Goal: Task Accomplishment & Management: Complete application form

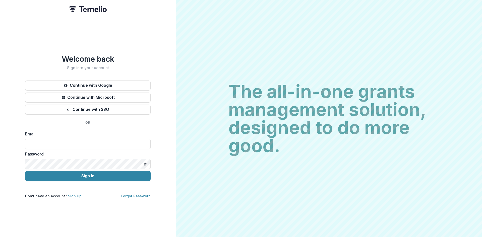
click at [66, 136] on div "Email" at bounding box center [88, 140] width 126 height 18
click at [60, 142] on input at bounding box center [88, 144] width 126 height 10
type input "**********"
click at [111, 131] on label "Email" at bounding box center [86, 134] width 123 height 6
click at [99, 83] on button "Continue with Google" at bounding box center [88, 86] width 126 height 10
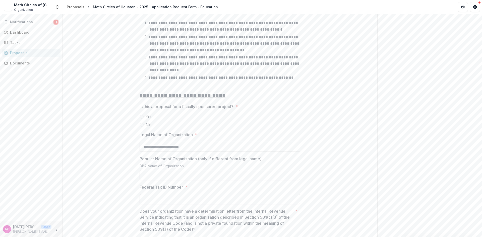
scroll to position [327, 0]
click at [141, 121] on span at bounding box center [142, 123] width 4 height 4
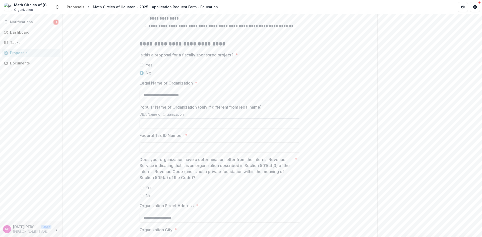
scroll to position [427, 0]
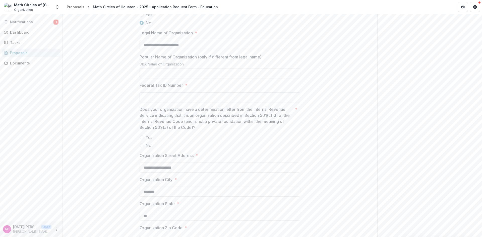
click at [169, 95] on input "Federal Tax ID Number *" at bounding box center [220, 97] width 161 height 10
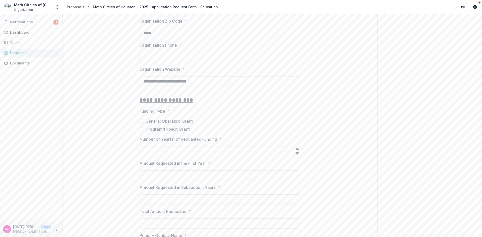
scroll to position [678, 0]
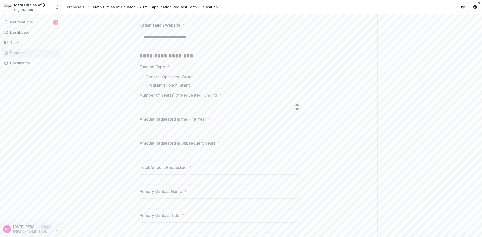
type input "**********"
click at [140, 83] on span at bounding box center [142, 85] width 4 height 4
click at [170, 107] on input "Name of Program or Project *" at bounding box center [220, 107] width 161 height 10
click at [218, 85] on label "Program/Project Grant" at bounding box center [220, 85] width 161 height 6
click at [20, 32] on div "Dashboard" at bounding box center [33, 32] width 46 height 5
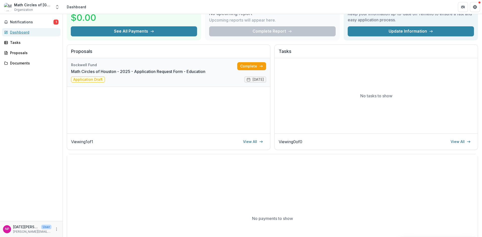
scroll to position [32, 0]
click at [144, 69] on link "Math Circles of Houston - 2025 - Application Request Form - Education" at bounding box center [138, 72] width 134 height 6
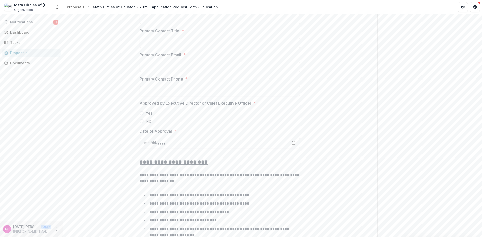
scroll to position [849, 0]
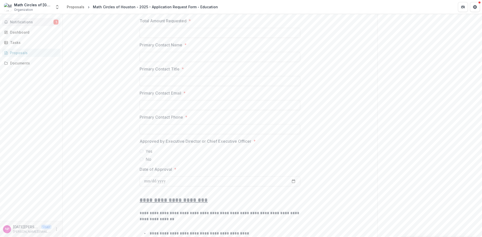
click at [27, 22] on span "Notifications" at bounding box center [31, 22] width 43 height 4
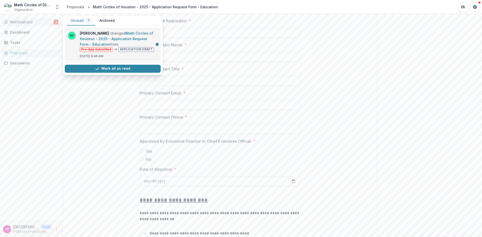
click at [115, 37] on link "Math Circles of Houston - 2025 - Application Request Form - Education" at bounding box center [116, 38] width 73 height 15
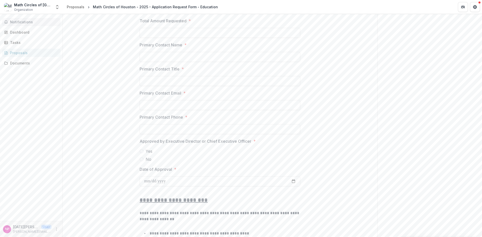
click at [34, 20] on span "Notifications" at bounding box center [34, 22] width 48 height 4
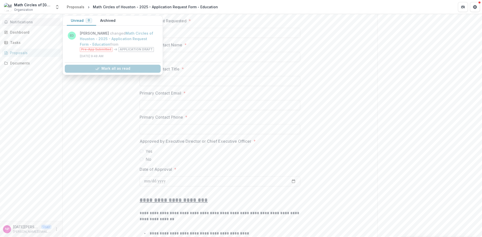
click at [110, 20] on button "Archived" at bounding box center [107, 21] width 23 height 10
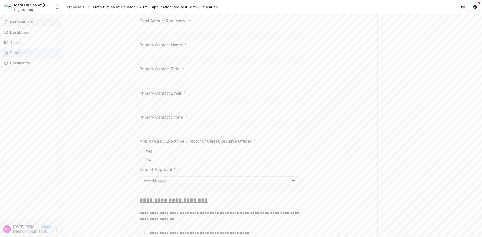
click at [291, 8] on header "Proposals Math Circles of Houston - 2025 - Application Request Form - Education" at bounding box center [272, 7] width 419 height 14
click at [17, 30] on div "Dashboard" at bounding box center [33, 32] width 46 height 5
